Goal: Task Accomplishment & Management: Use online tool/utility

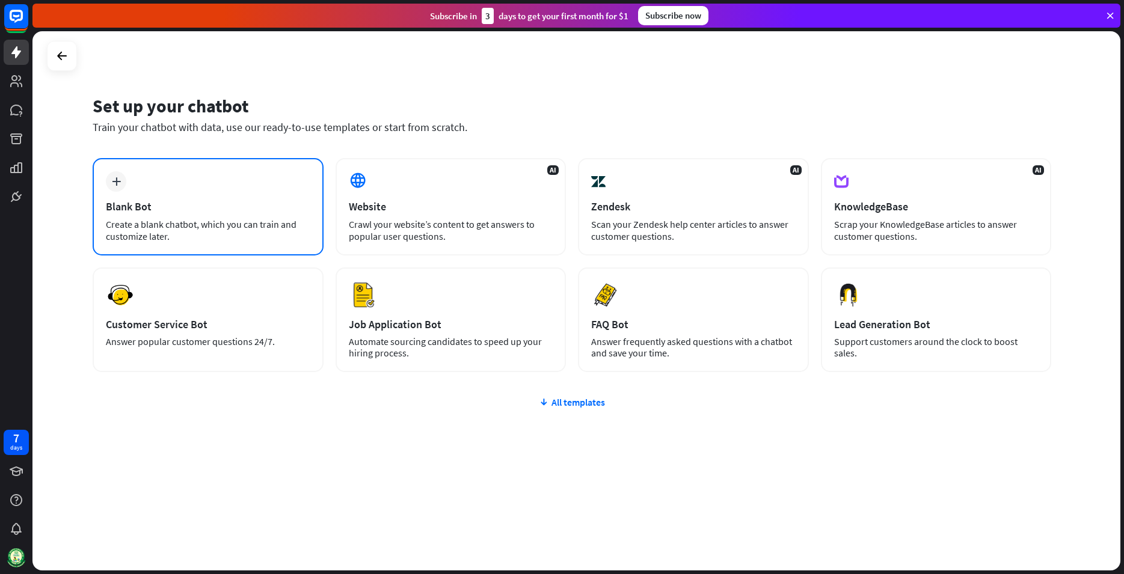
click at [234, 204] on div "Blank Bot" at bounding box center [208, 207] width 204 height 14
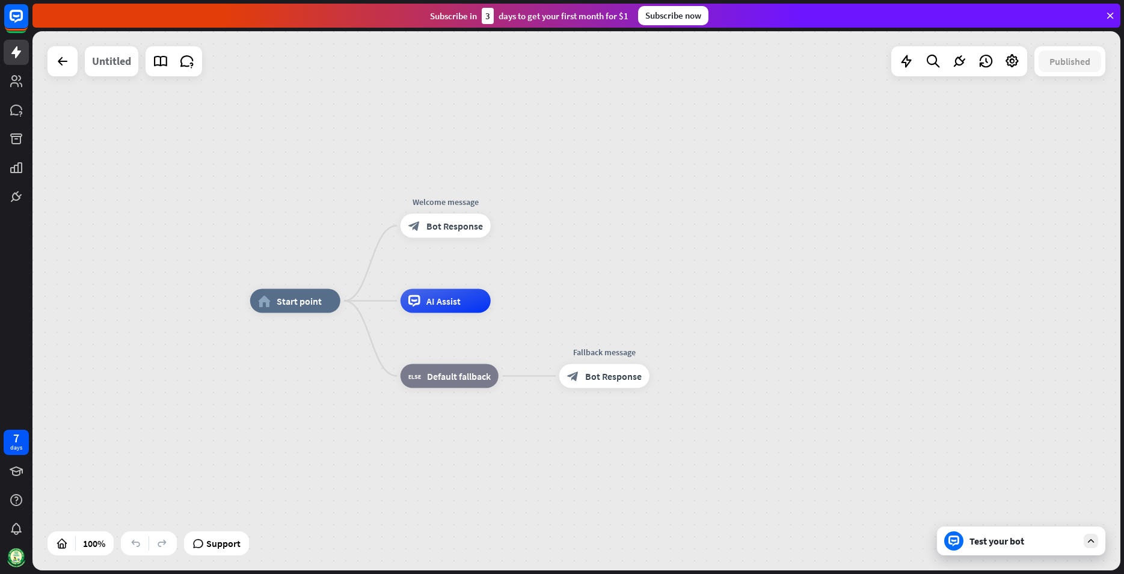
click at [101, 57] on div "Untitled" at bounding box center [111, 61] width 39 height 30
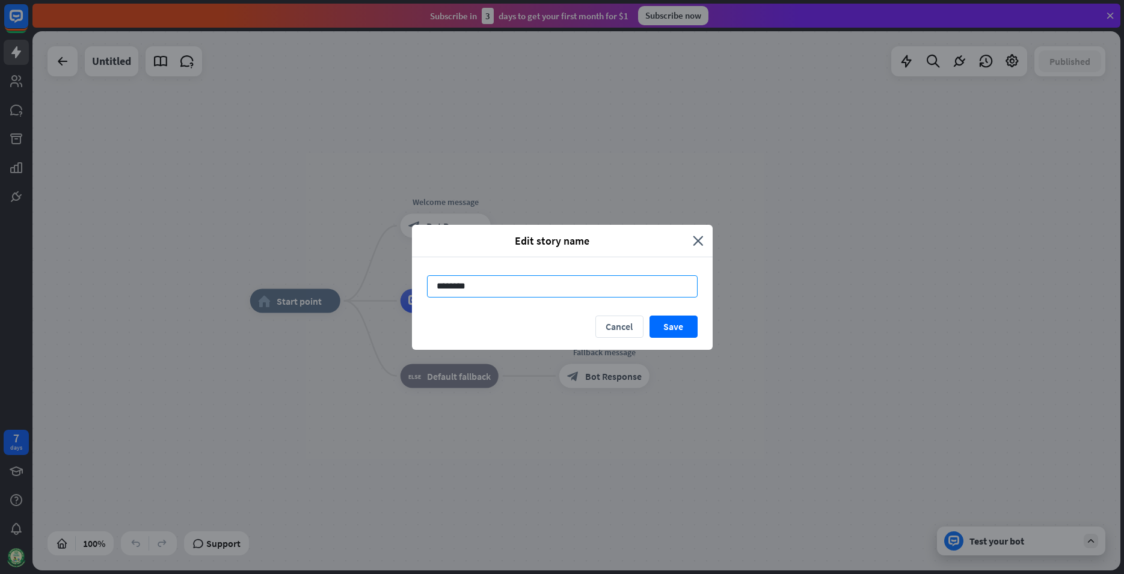
drag, startPoint x: 424, startPoint y: 289, endPoint x: 385, endPoint y: 289, distance: 39.1
click at [427, 289] on input "********" at bounding box center [562, 286] width 271 height 22
type input "******"
click at [670, 324] on button "Save" at bounding box center [673, 327] width 48 height 22
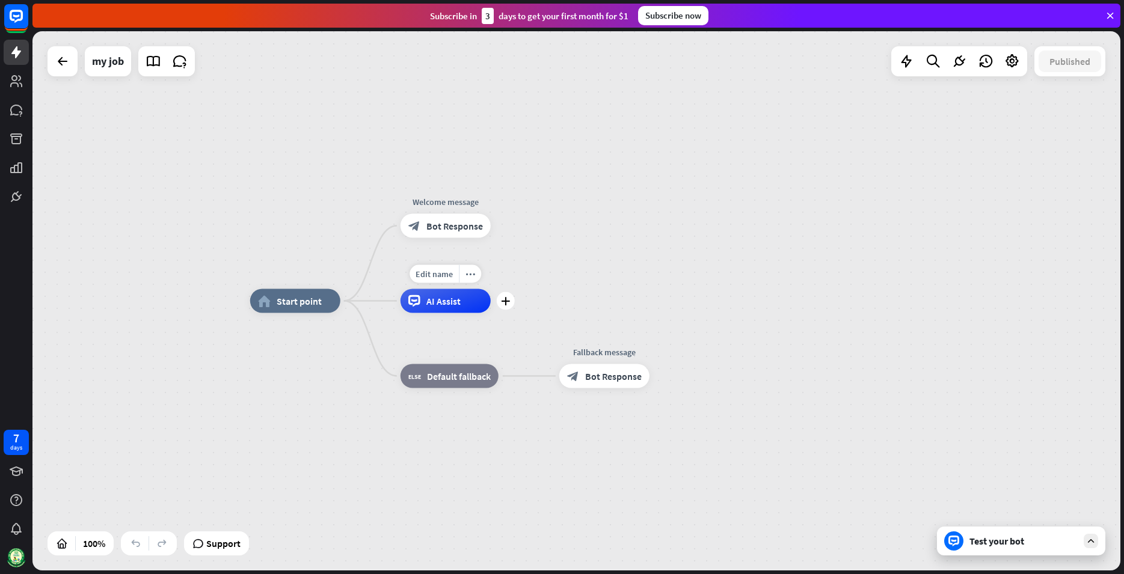
click at [441, 304] on span "AI Assist" at bounding box center [443, 301] width 34 height 12
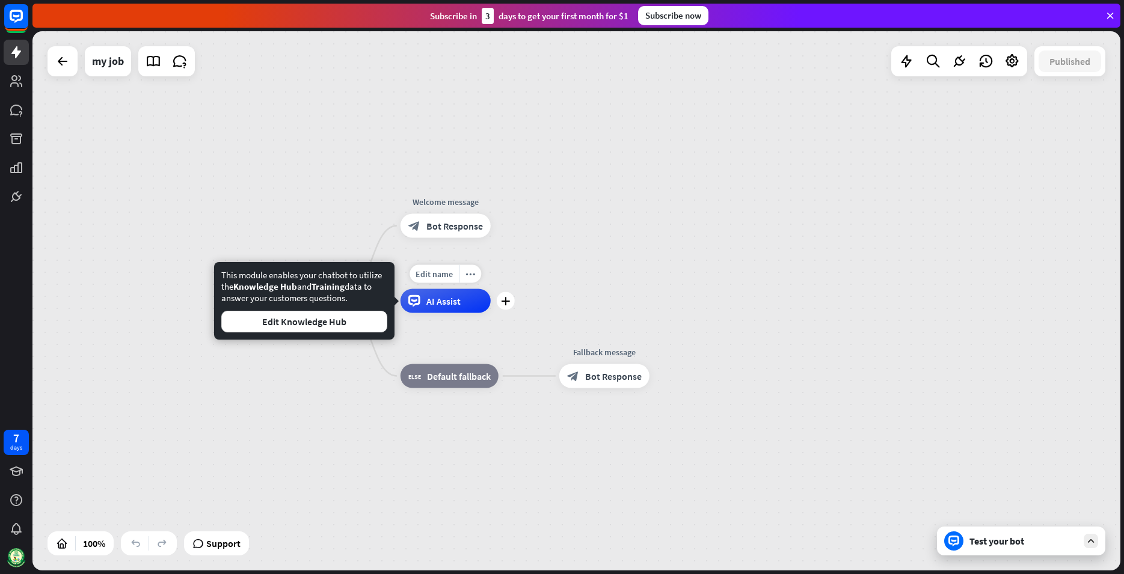
click at [472, 298] on div "AI Assist" at bounding box center [445, 301] width 90 height 24
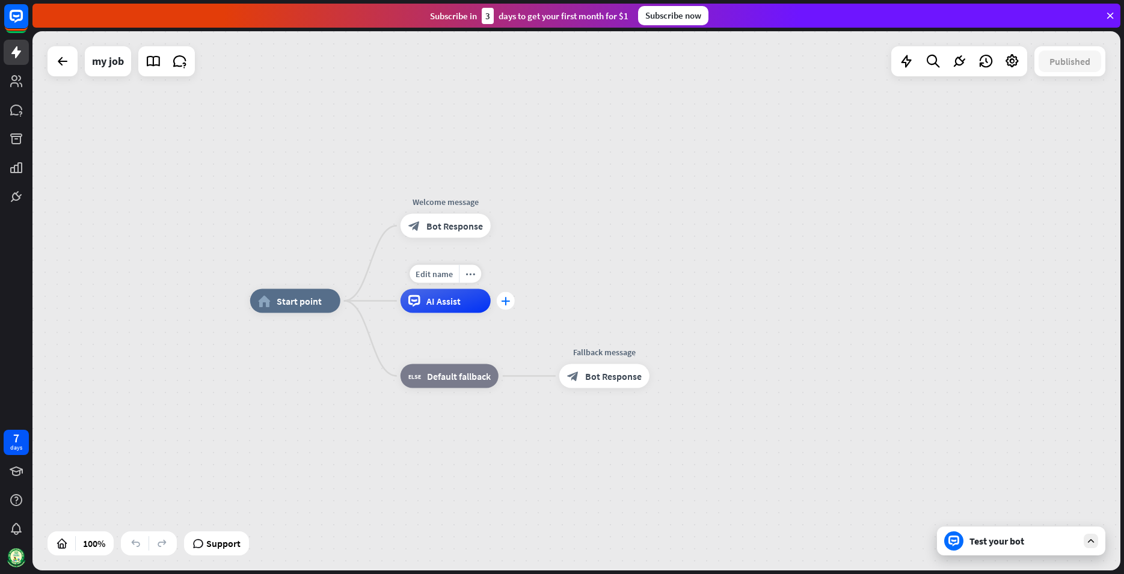
click at [502, 305] on div "plus" at bounding box center [506, 301] width 18 height 18
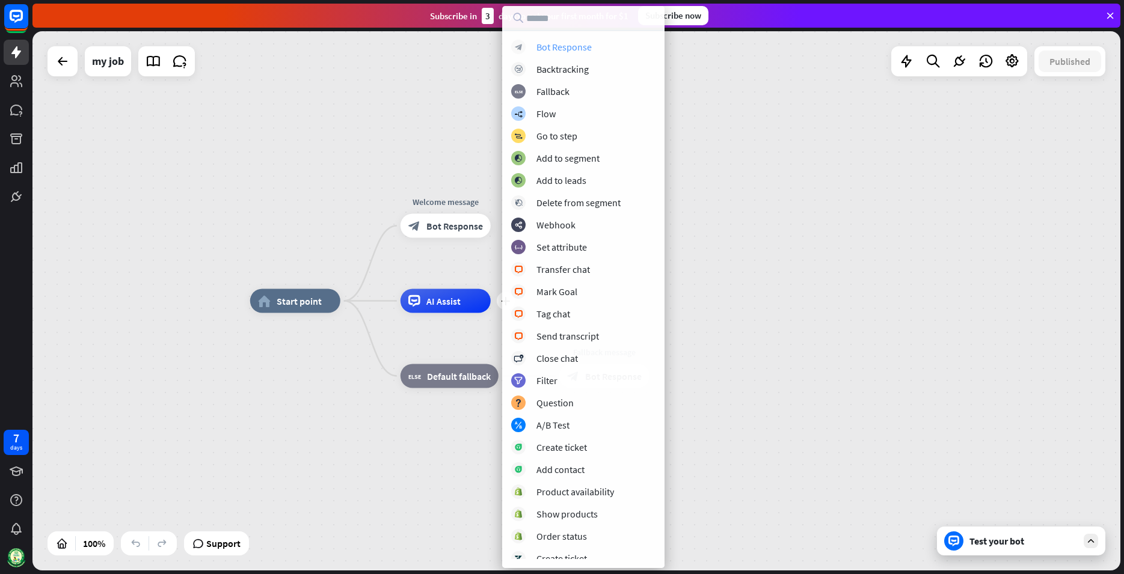
click at [559, 47] on div "Bot Response" at bounding box center [563, 47] width 55 height 12
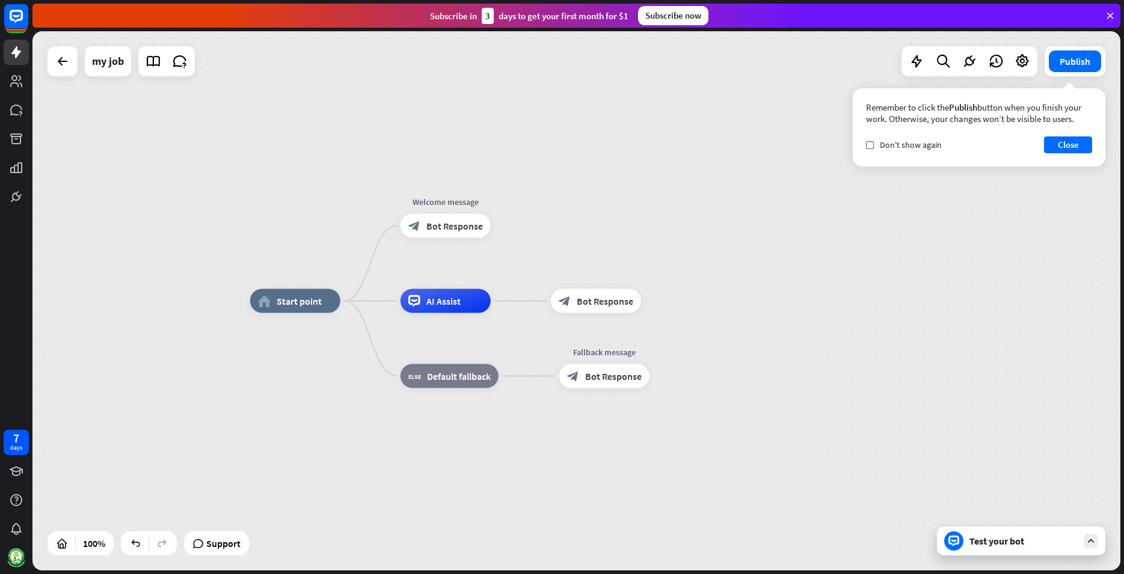
click at [994, 215] on div "home_2 Start point Welcome message block_bot_response Bot Response AI Assist bl…" at bounding box center [576, 300] width 1088 height 539
click at [1077, 64] on button "Publish" at bounding box center [1074, 62] width 52 height 22
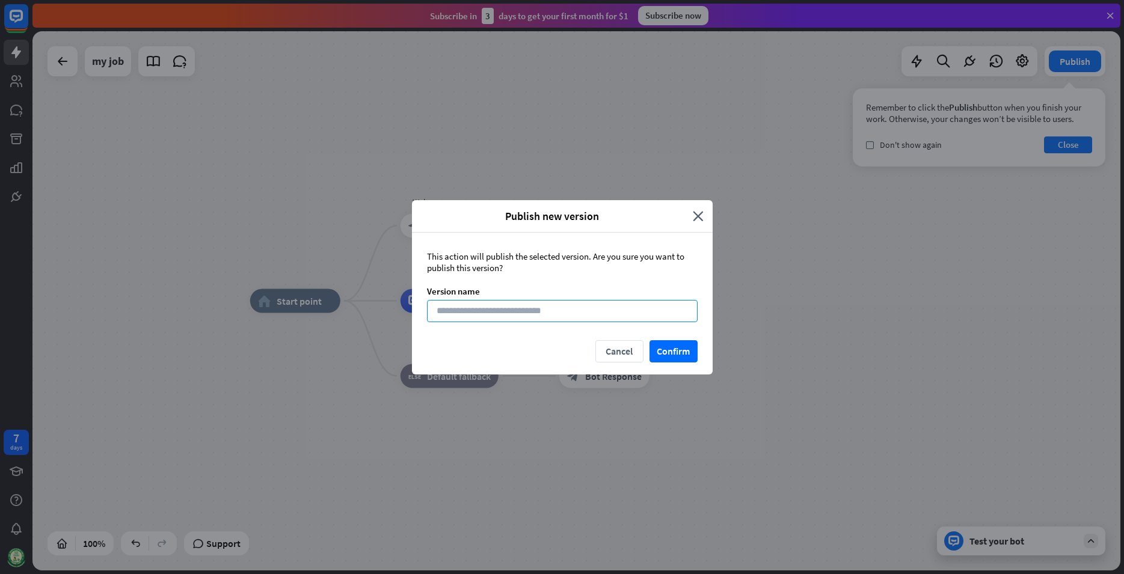
click at [454, 316] on input at bounding box center [562, 311] width 271 height 22
type input "***"
click at [663, 346] on button "Confirm" at bounding box center [673, 351] width 48 height 22
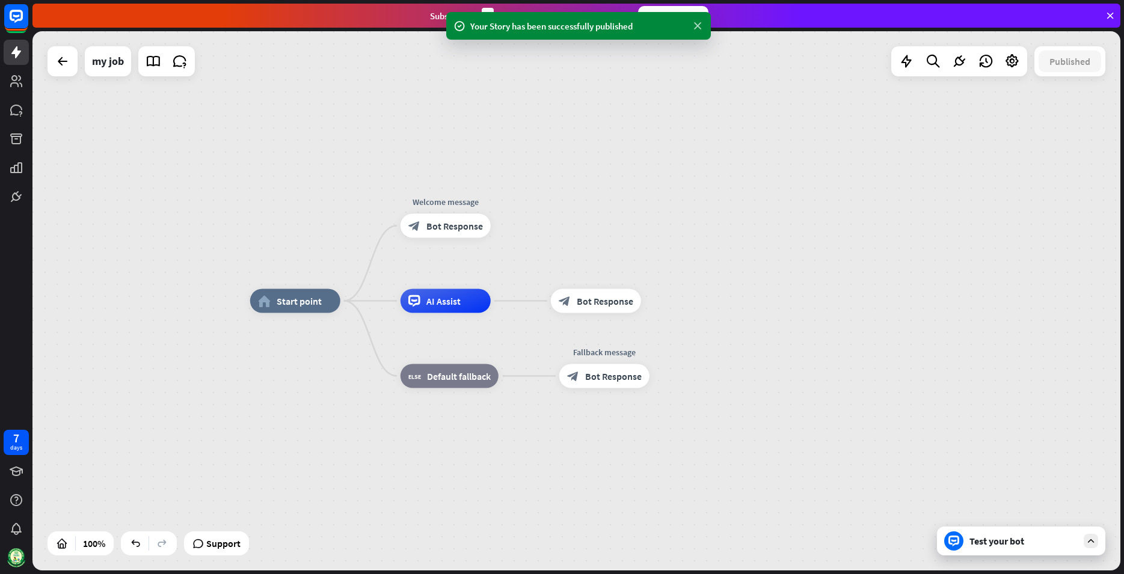
click at [695, 29] on icon at bounding box center [697, 26] width 12 height 13
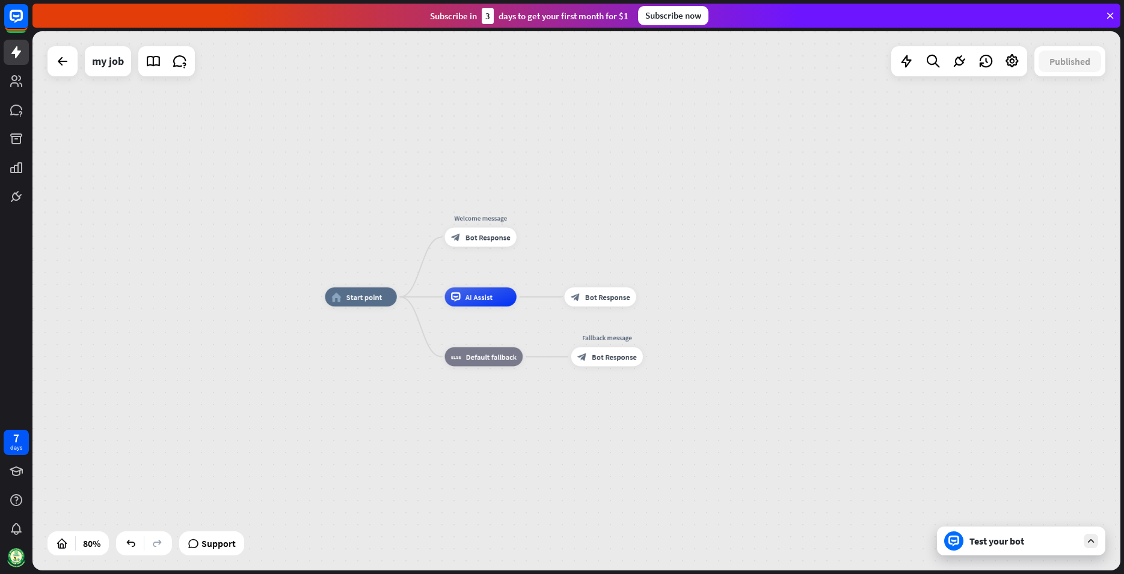
click at [990, 542] on div "Test your bot" at bounding box center [1023, 541] width 108 height 12
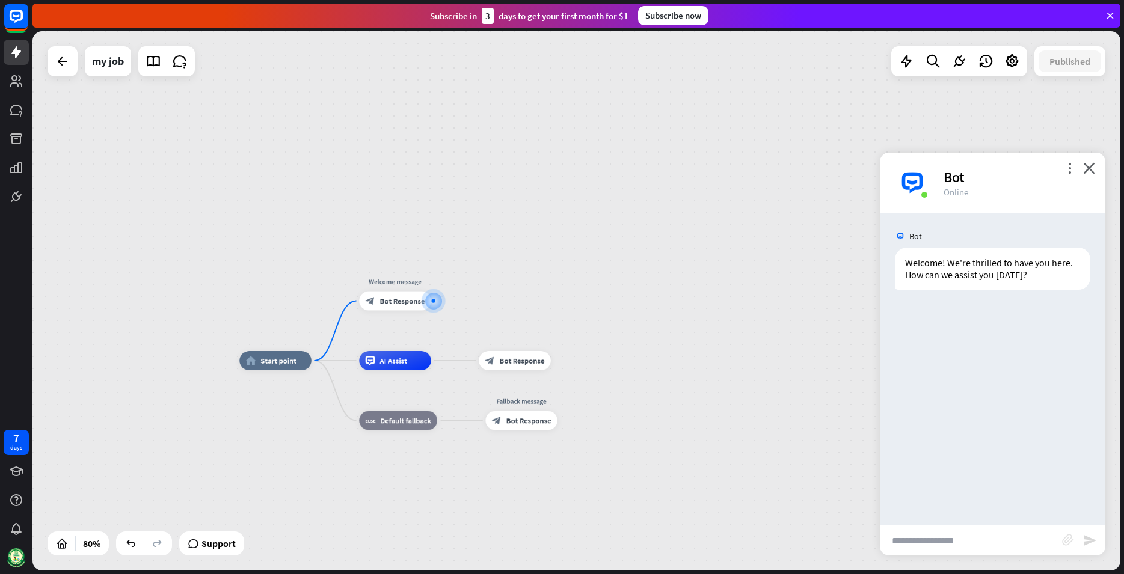
click at [1073, 543] on icon "block_attachment" at bounding box center [1068, 540] width 12 height 12
click at [981, 537] on div "Document" at bounding box center [1005, 538] width 103 height 21
click at [1073, 539] on icon "block_attachment" at bounding box center [1068, 540] width 12 height 12
click at [979, 536] on div "Document" at bounding box center [1005, 538] width 103 height 21
click at [1067, 540] on icon "block_attachment" at bounding box center [1068, 540] width 12 height 12
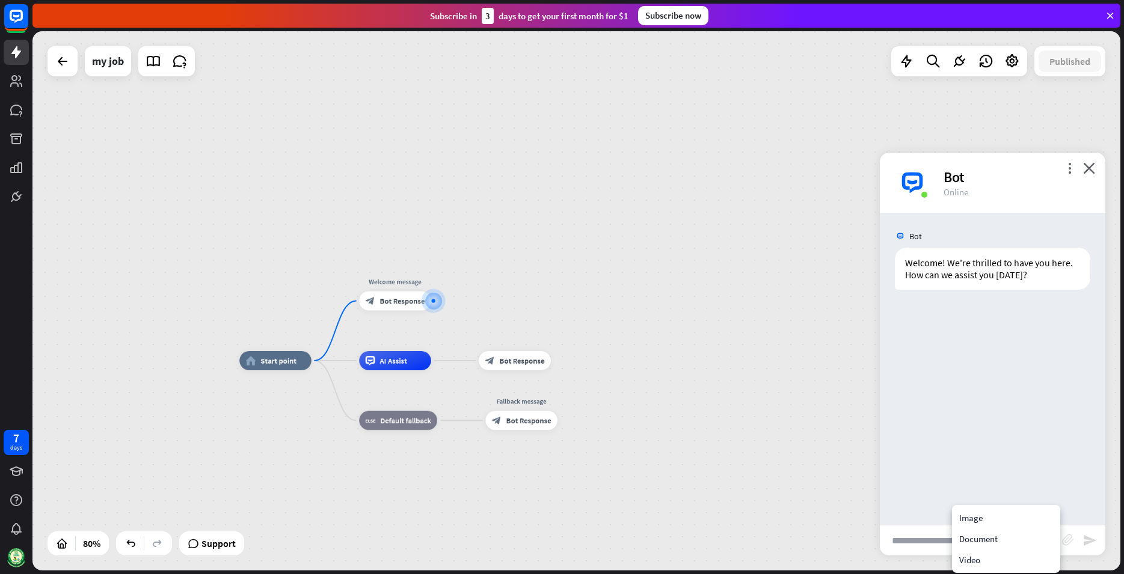
click at [1067, 540] on icon "block_attachment" at bounding box center [1068, 540] width 12 height 12
click at [929, 540] on input "text" at bounding box center [971, 540] width 182 height 30
click at [1069, 537] on icon "block_attachment" at bounding box center [1068, 540] width 12 height 12
click at [963, 540] on div "Document" at bounding box center [1005, 538] width 103 height 21
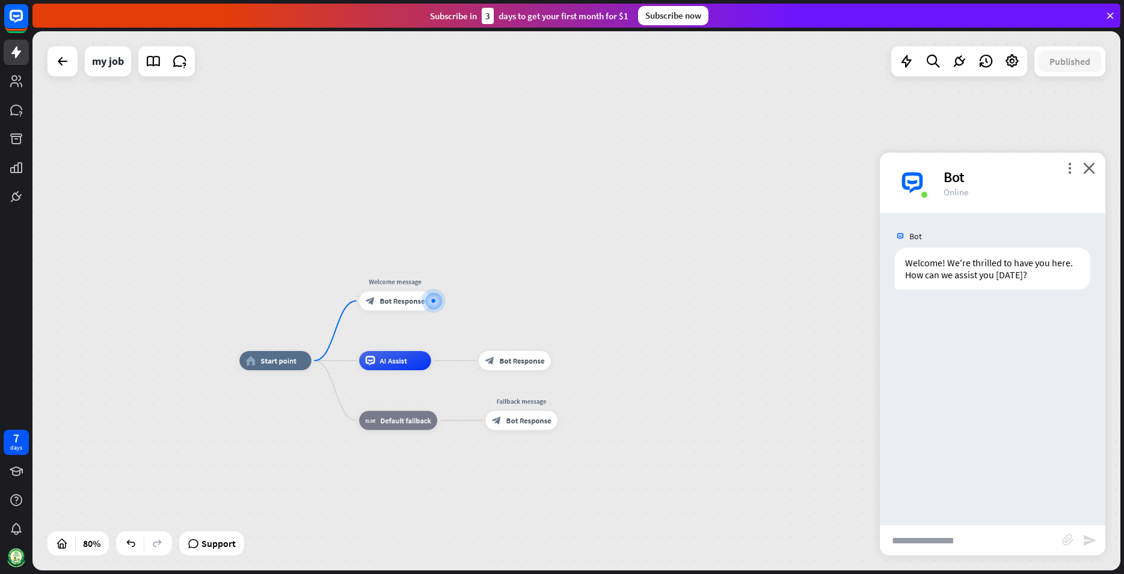
click at [1073, 547] on div "block_attachment" at bounding box center [1072, 541] width 20 height 14
click at [989, 432] on div "Bot Welcome! We're thrilled to have you here. How can we assist you [DATE]? [DA…" at bounding box center [992, 369] width 225 height 312
click at [1091, 170] on icon "close" at bounding box center [1089, 167] width 12 height 11
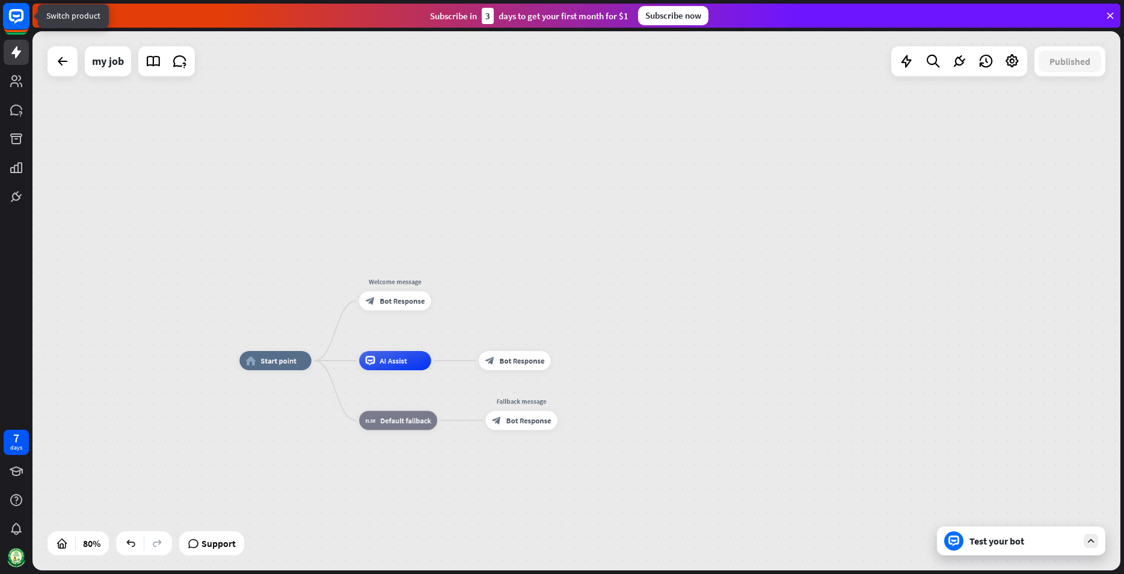
click at [16, 20] on rect at bounding box center [16, 16] width 26 height 26
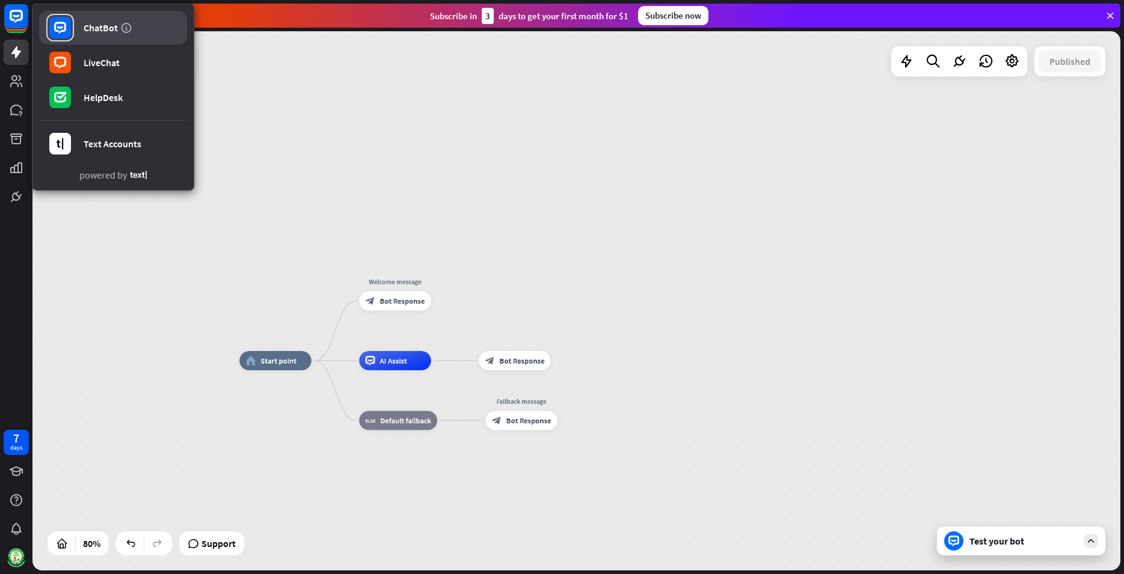
click at [96, 25] on div "ChatBot" at bounding box center [101, 28] width 34 height 12
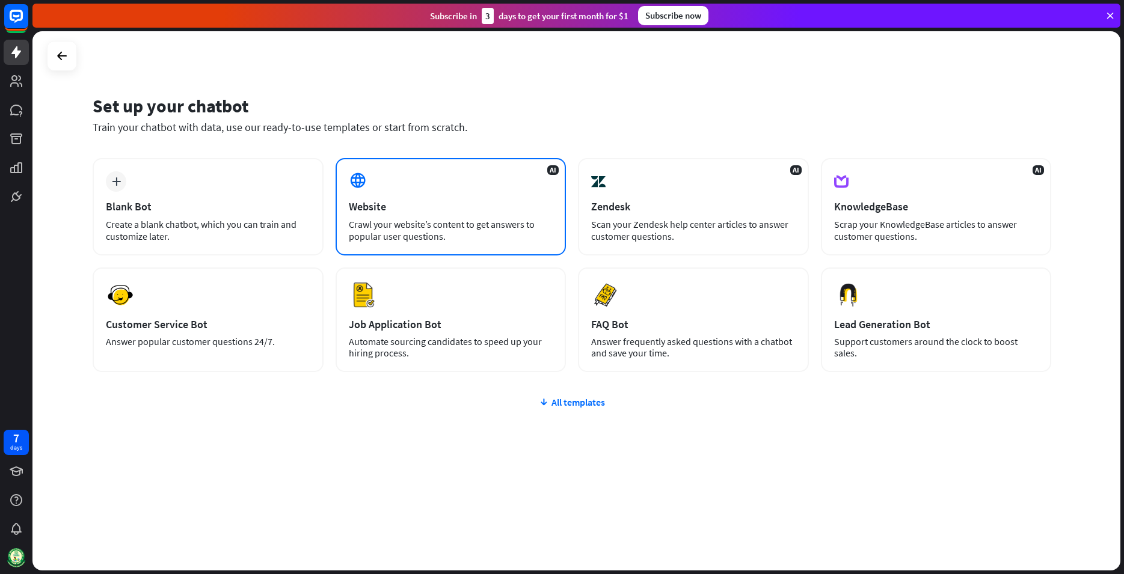
click at [460, 204] on div "Website" at bounding box center [451, 207] width 204 height 14
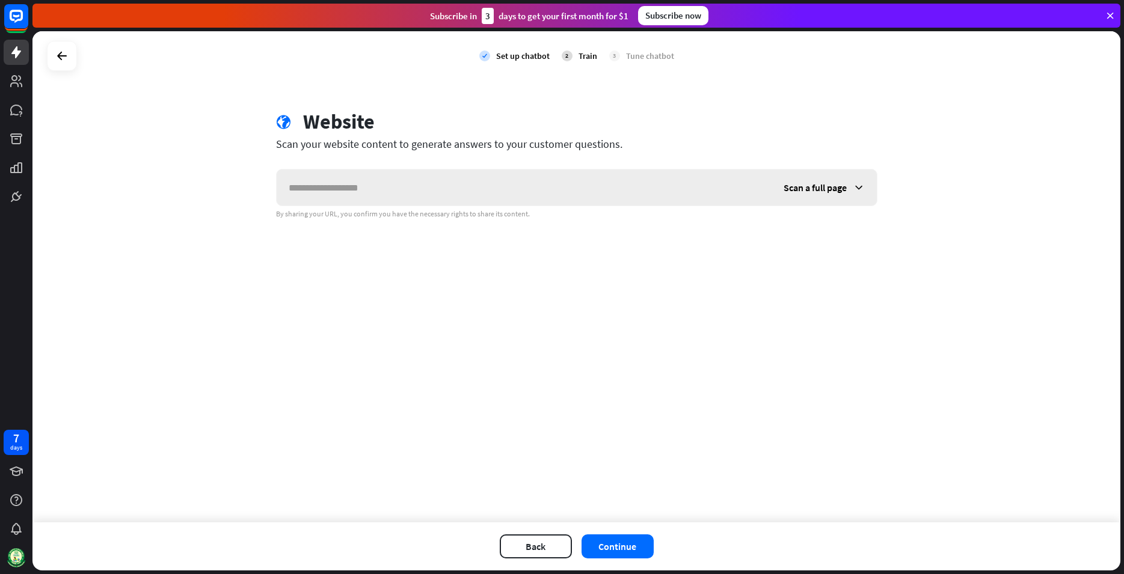
click at [862, 185] on icon at bounding box center [858, 188] width 12 height 12
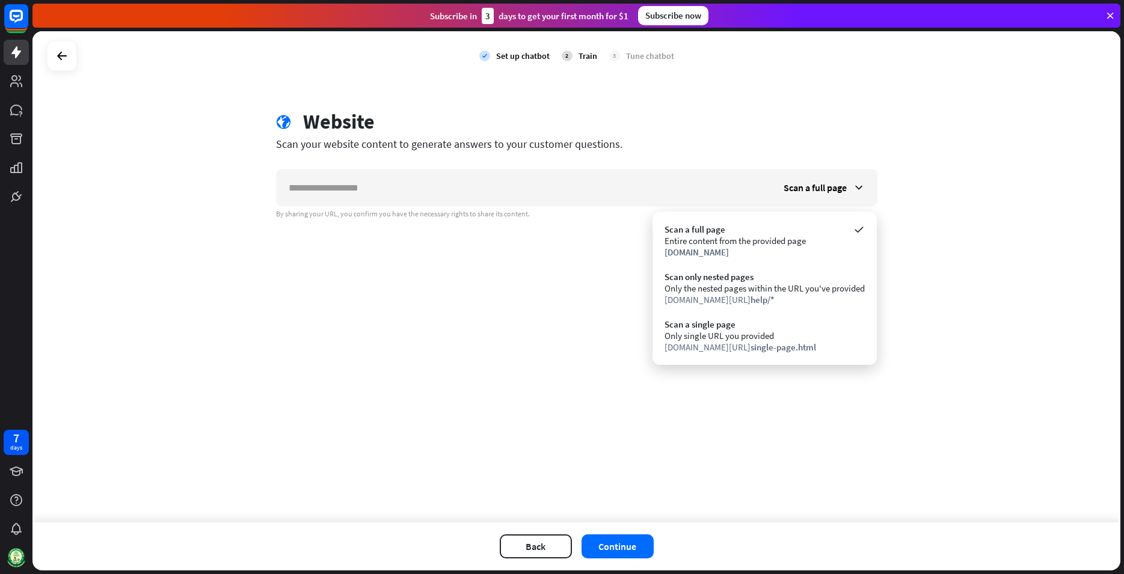
click at [514, 298] on div "check Set up chatbot 2 Train 3 Tune chatbot globe Website Scan your website con…" at bounding box center [576, 276] width 1088 height 491
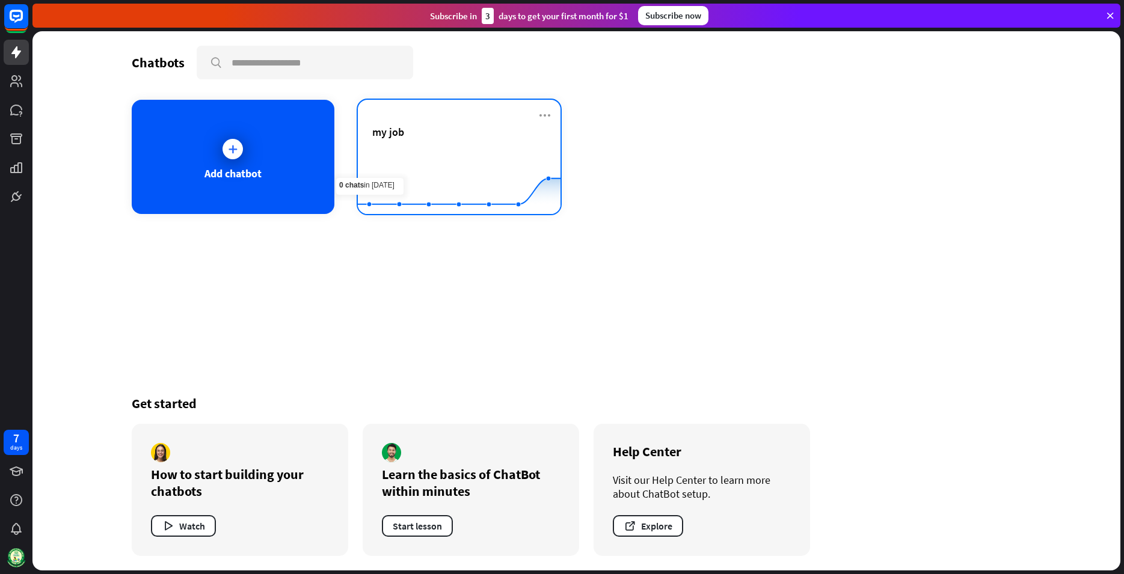
click at [429, 144] on div "my job" at bounding box center [459, 146] width 174 height 42
click at [960, 364] on div "Chatbots search Add chatbot my job Created with Highcharts 10.1.0 0 1 2 Get sta…" at bounding box center [577, 300] width 962 height 539
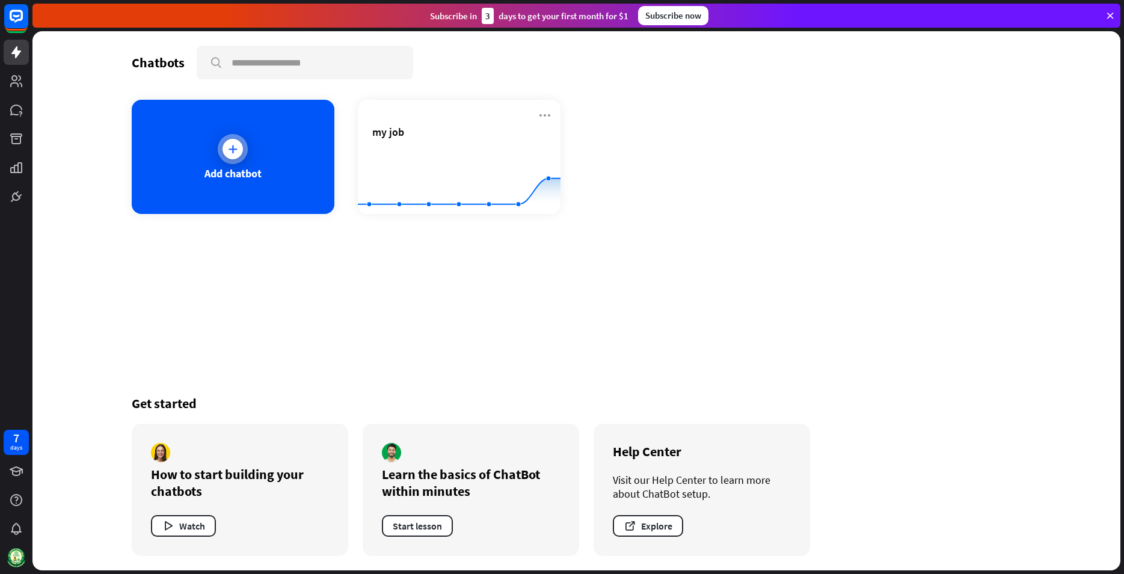
click at [245, 141] on div at bounding box center [233, 149] width 30 height 30
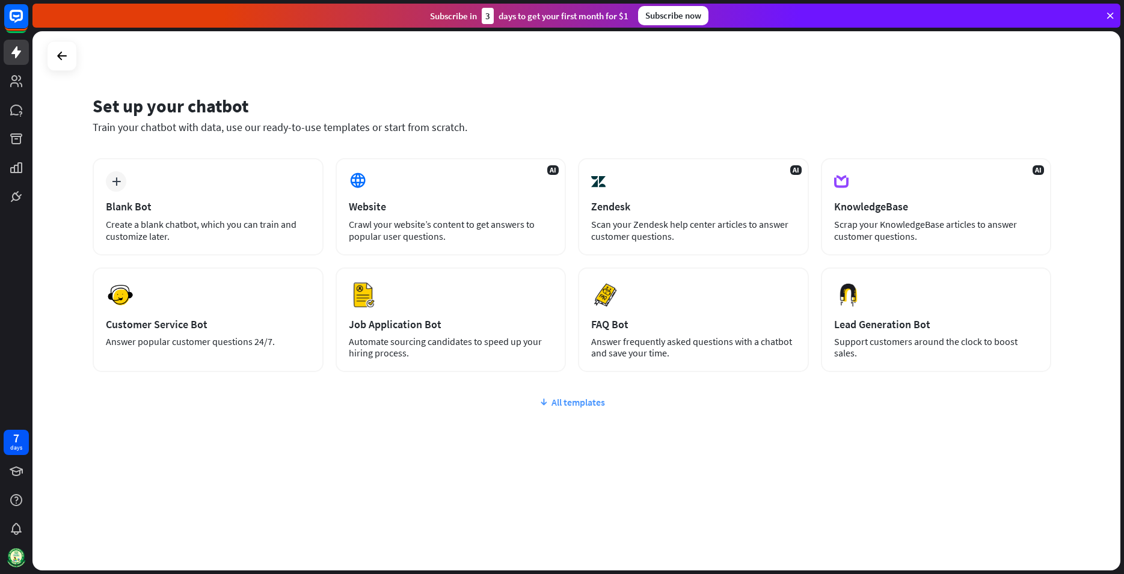
click at [539, 400] on icon at bounding box center [544, 402] width 10 height 12
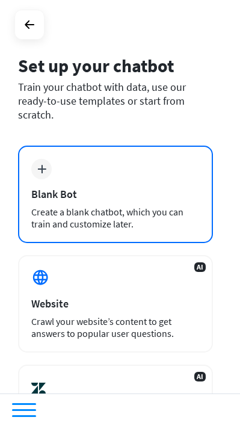
click at [135, 191] on div "Blank Bot" at bounding box center [115, 194] width 168 height 14
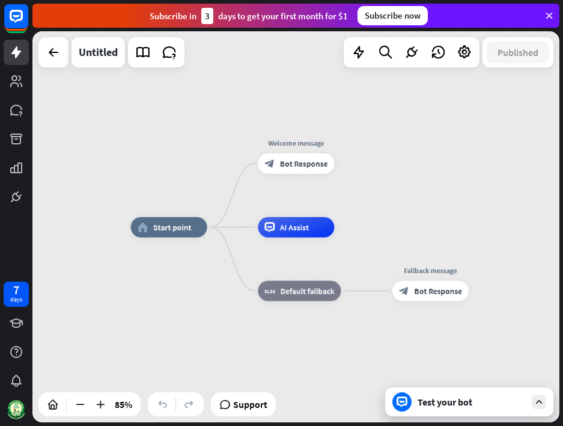
click at [470, 404] on div "Test your bot" at bounding box center [472, 402] width 108 height 12
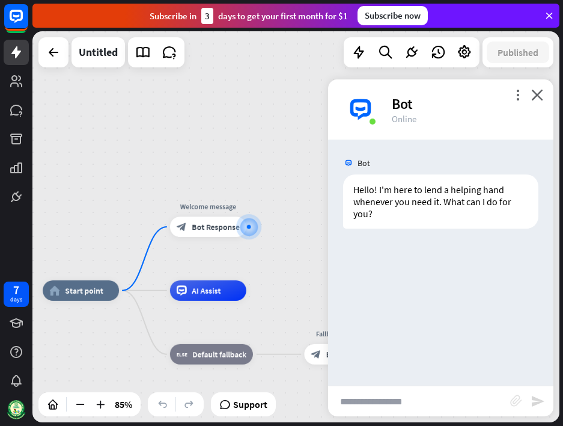
click at [519, 402] on icon "block_attachment" at bounding box center [516, 400] width 12 height 12
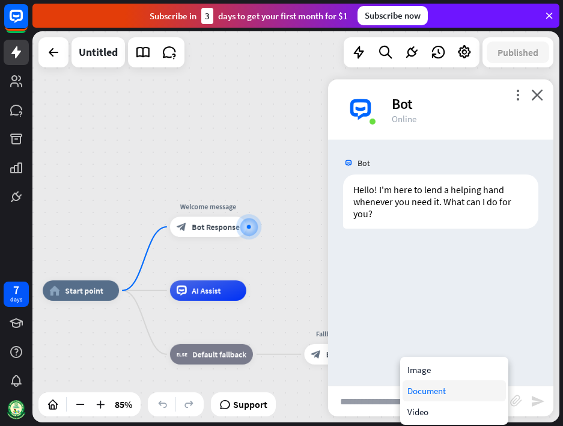
click at [423, 393] on div "Document" at bounding box center [454, 390] width 103 height 21
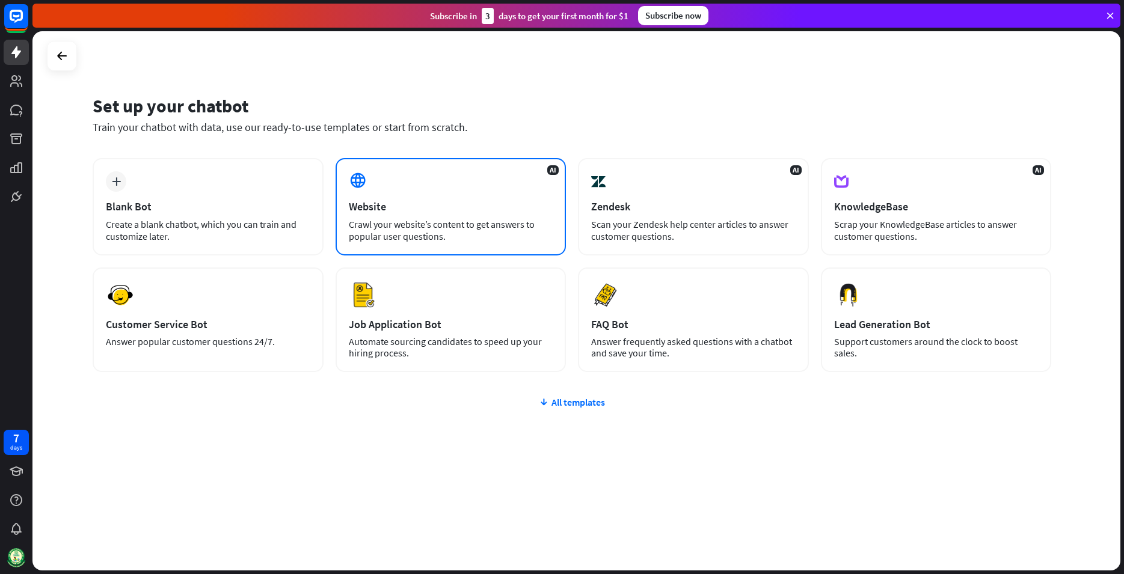
click at [427, 194] on div "AI Website Crawl your website’s content to get answers to popular user question…" at bounding box center [450, 206] width 231 height 97
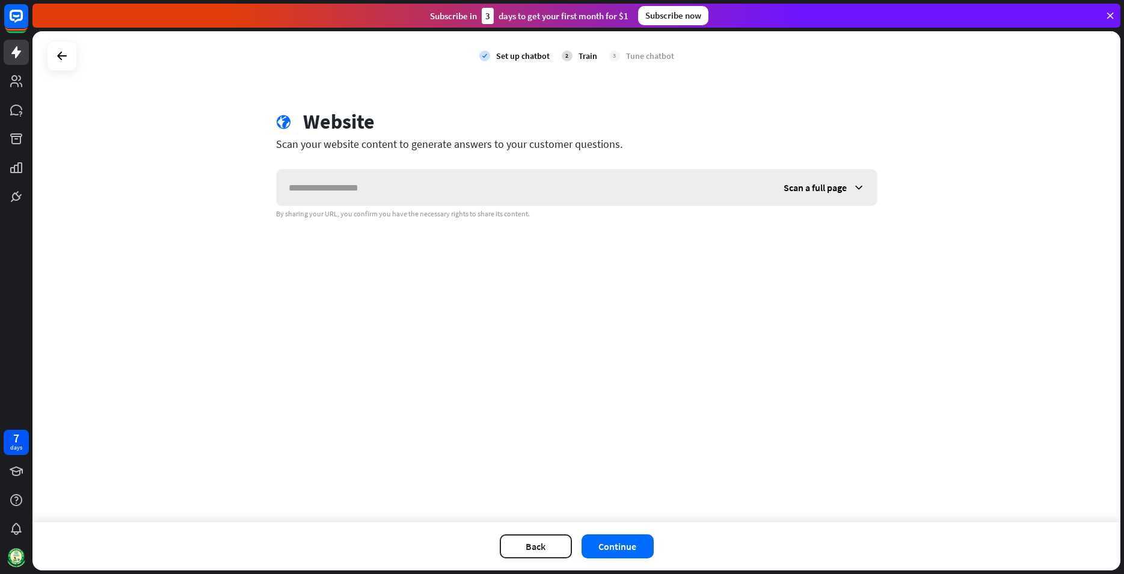
click at [833, 188] on span "Scan a full page" at bounding box center [814, 188] width 63 height 12
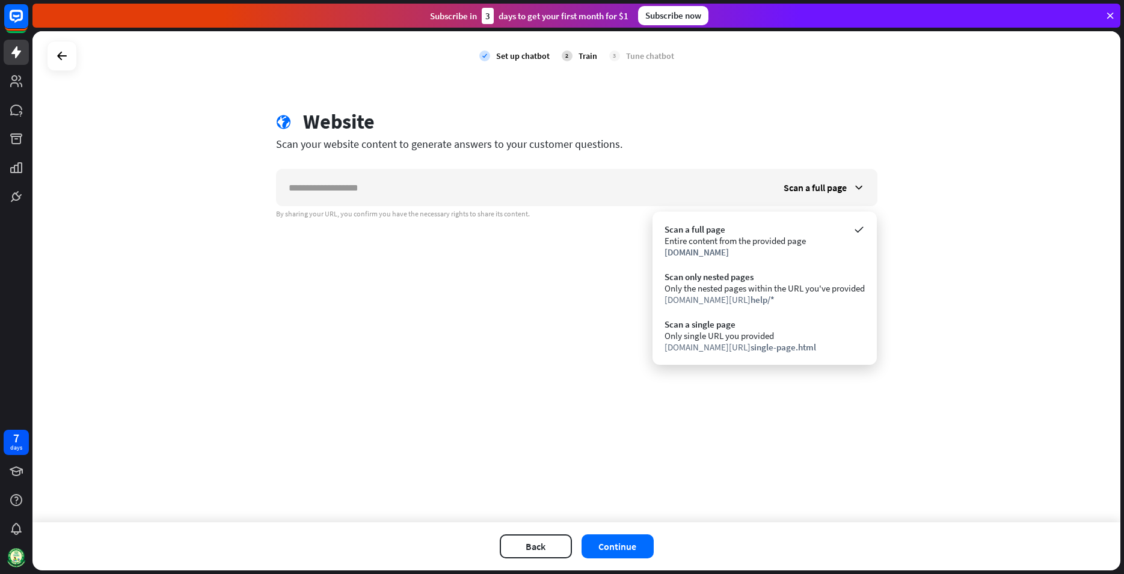
click at [513, 265] on div "check Set up chatbot 2 Train 3 Tune chatbot globe Website Scan your website con…" at bounding box center [576, 276] width 1088 height 491
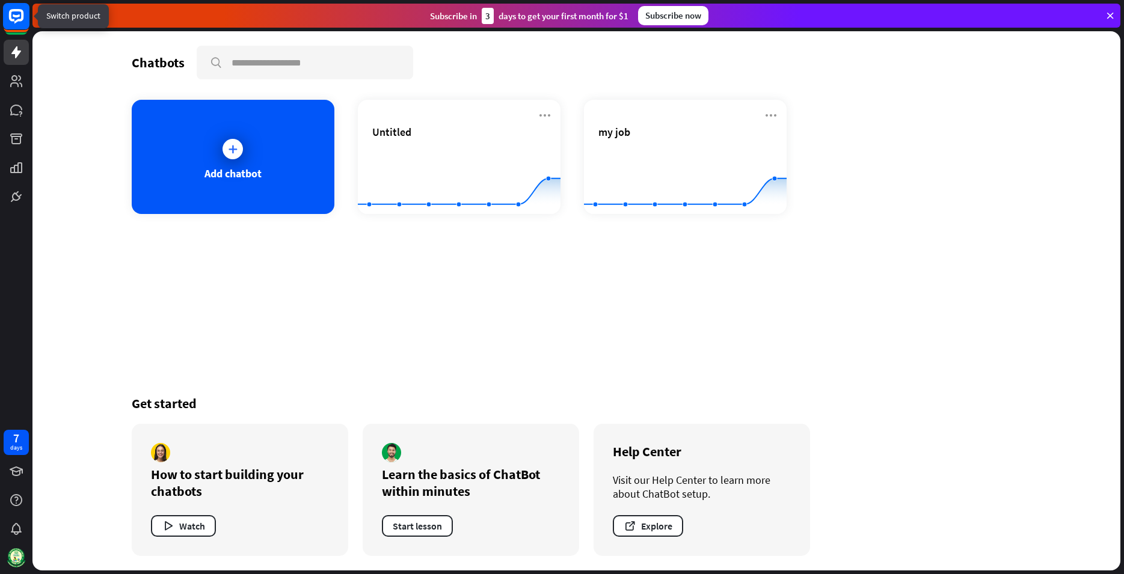
click at [11, 11] on icon at bounding box center [16, 16] width 14 height 14
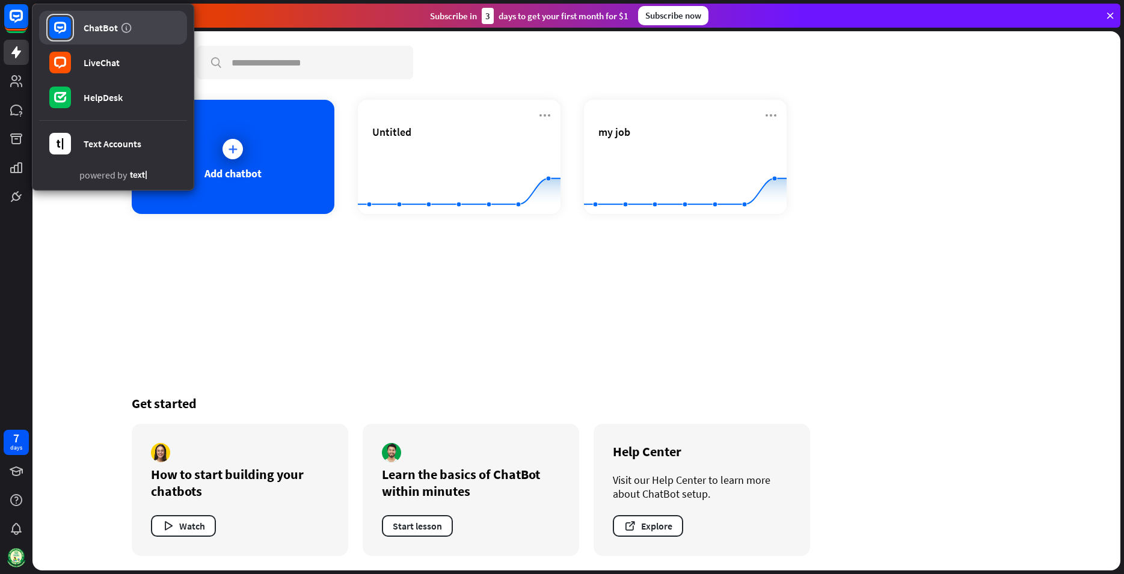
click at [116, 22] on div "ChatBot" at bounding box center [101, 28] width 34 height 12
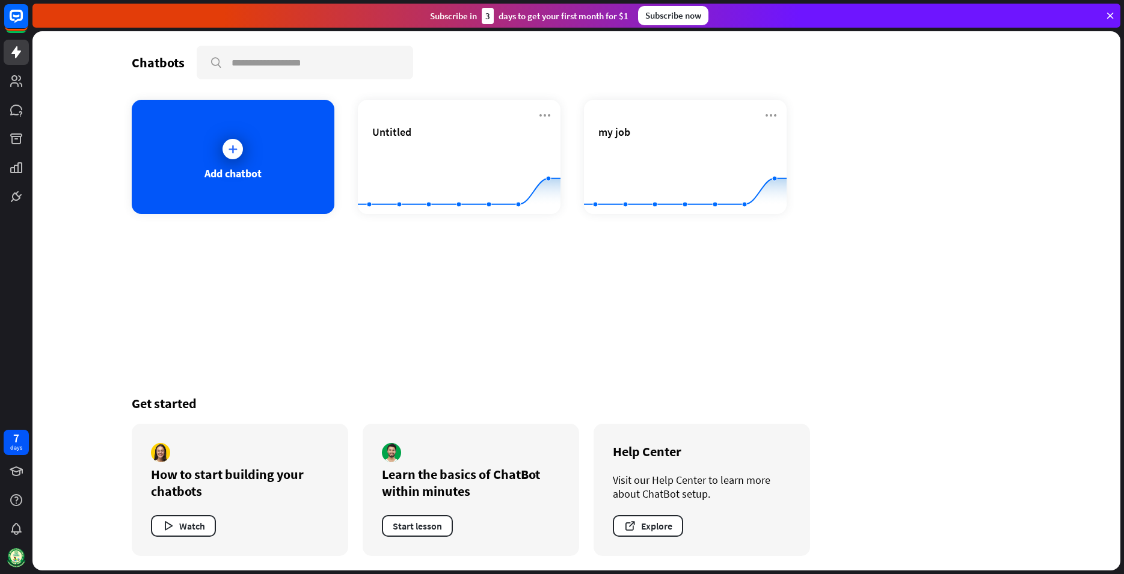
click at [2, 8] on div at bounding box center [16, 104] width 32 height 209
click at [11, 20] on icon at bounding box center [16, 16] width 14 height 14
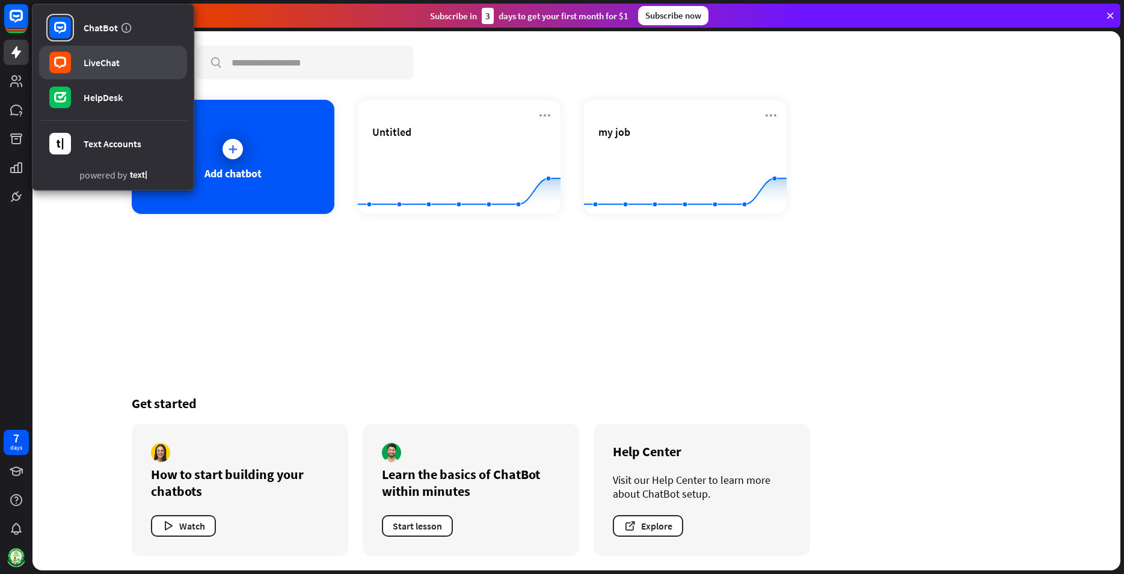
click at [95, 65] on div "LiveChat" at bounding box center [102, 63] width 36 height 12
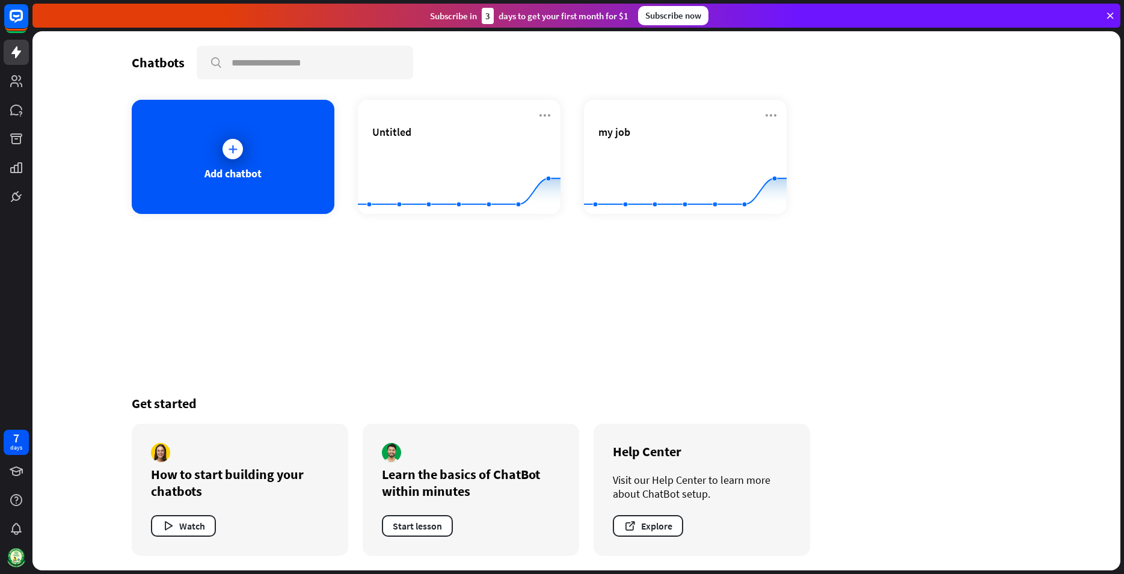
click at [708, 329] on div "Chatbots search Add chatbot Untitled Created with Highcharts 10.1.0 0 1 2 my jo…" at bounding box center [577, 300] width 962 height 539
click at [272, 140] on div "Add chatbot" at bounding box center [233, 157] width 203 height 114
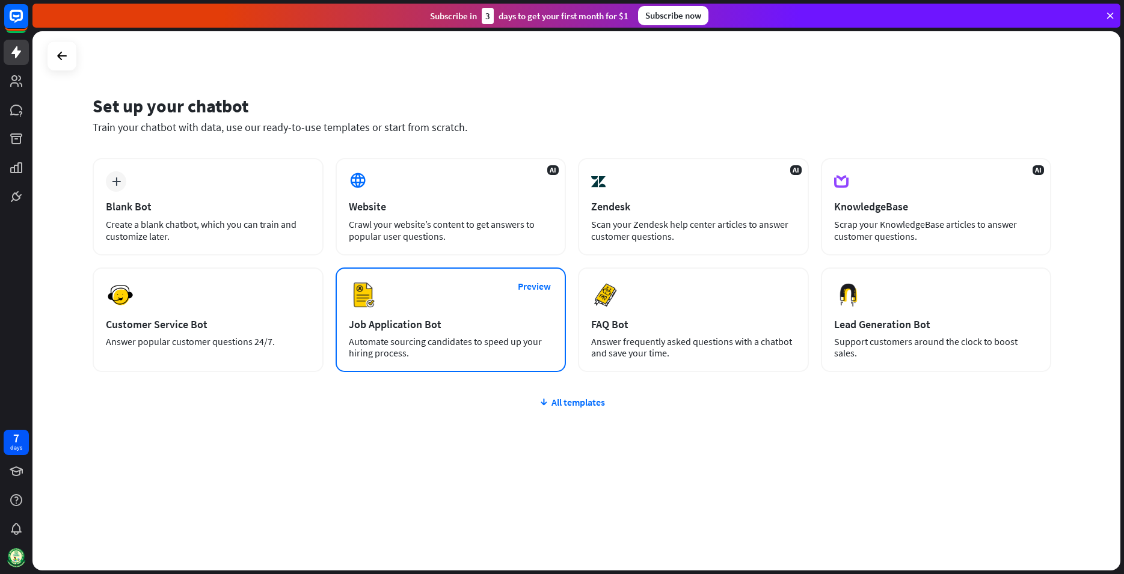
click at [482, 307] on div "Preview Job Application Bot Automate sourcing candidates to speed up your hirin…" at bounding box center [450, 320] width 231 height 105
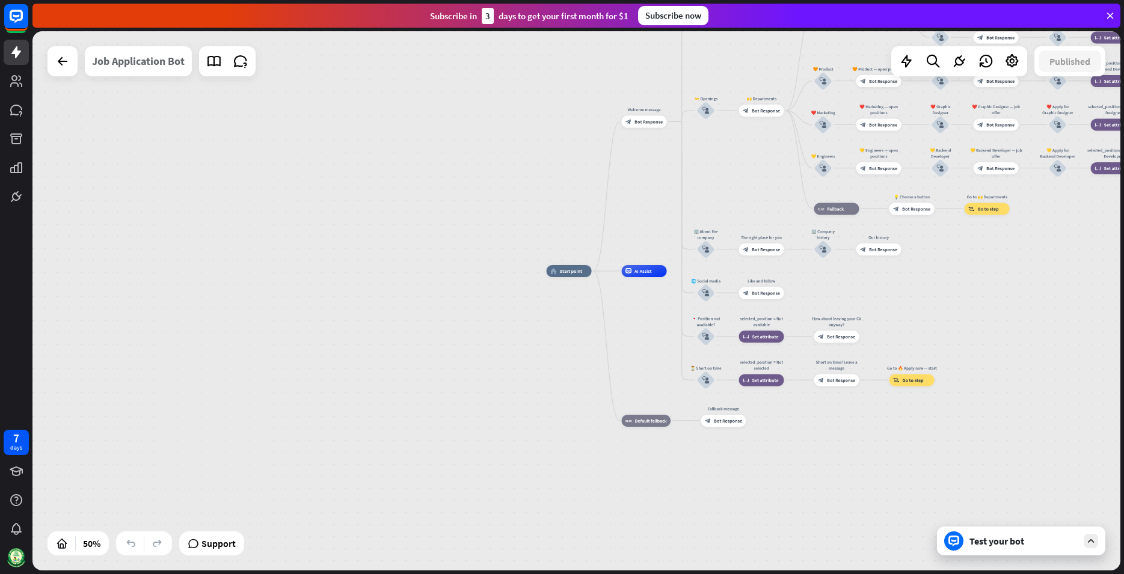
click at [133, 54] on div "Job Application Bot" at bounding box center [138, 61] width 93 height 30
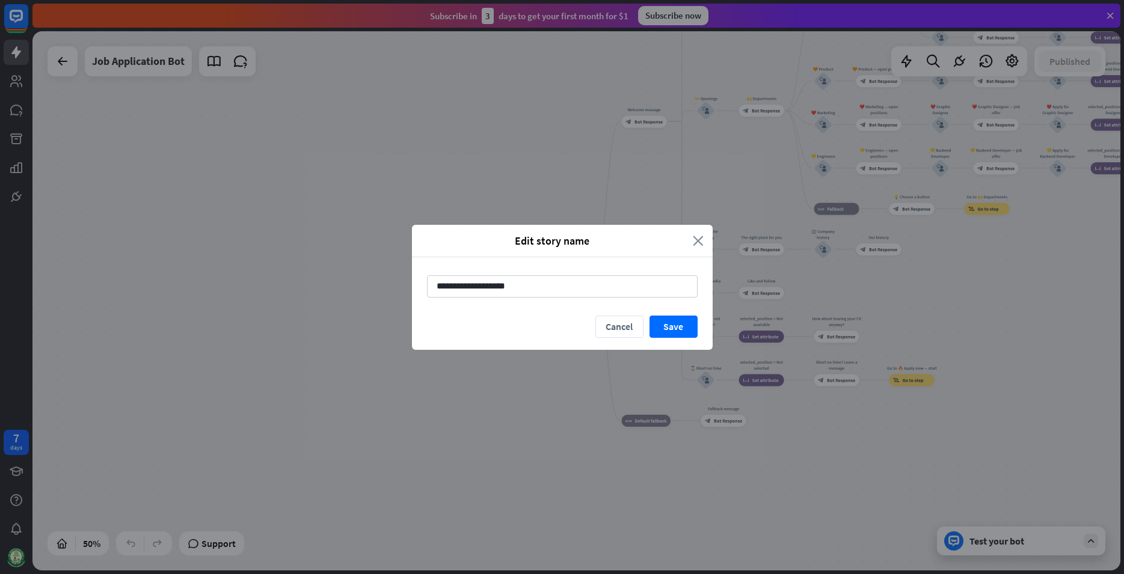
click at [695, 245] on icon "close" at bounding box center [698, 241] width 11 height 14
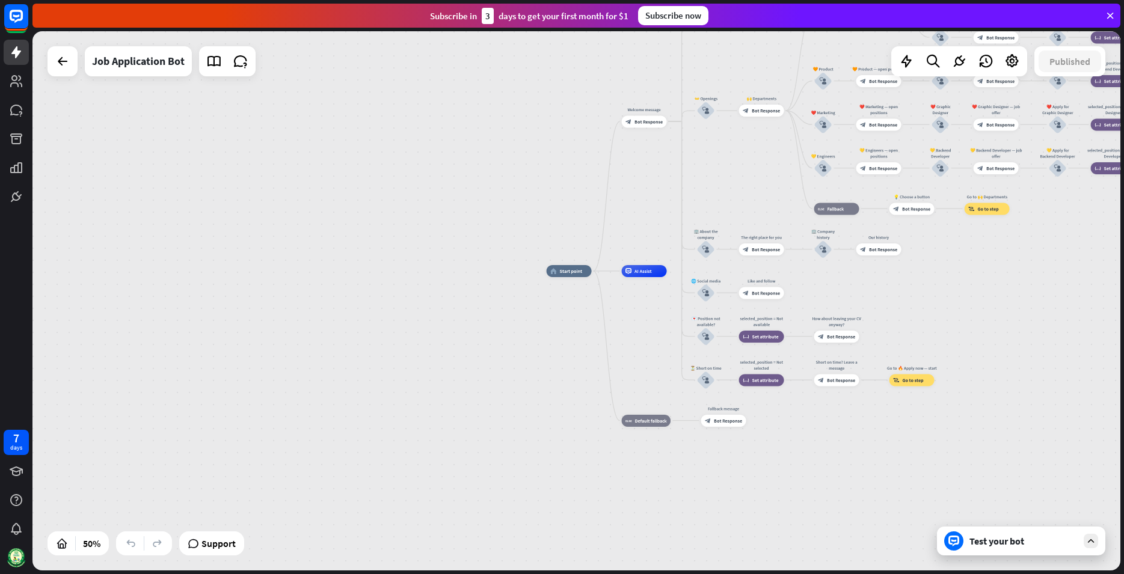
click at [999, 538] on div "Test your bot" at bounding box center [1023, 541] width 108 height 12
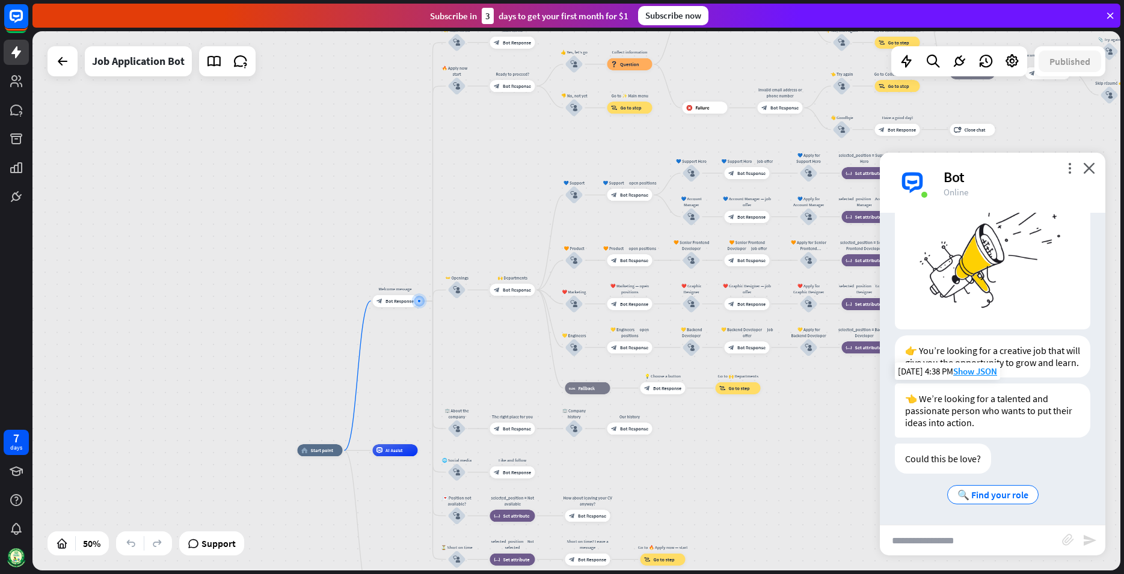
scroll to position [82, 0]
click at [989, 492] on span "🔍 Find your role" at bounding box center [992, 495] width 71 height 12
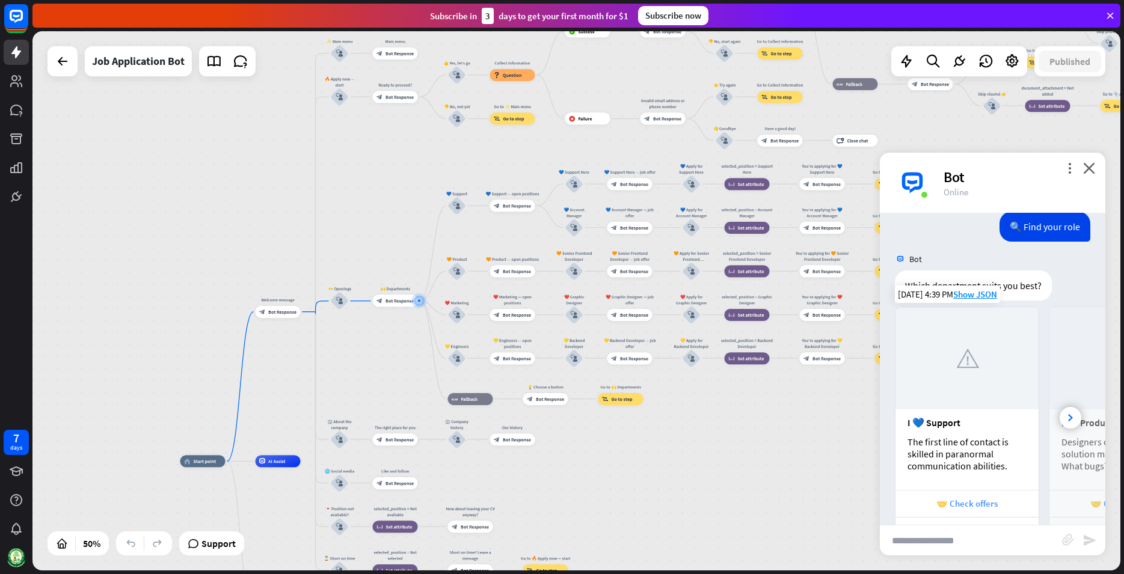
scroll to position [438, 0]
